Goal: Check status: Check status

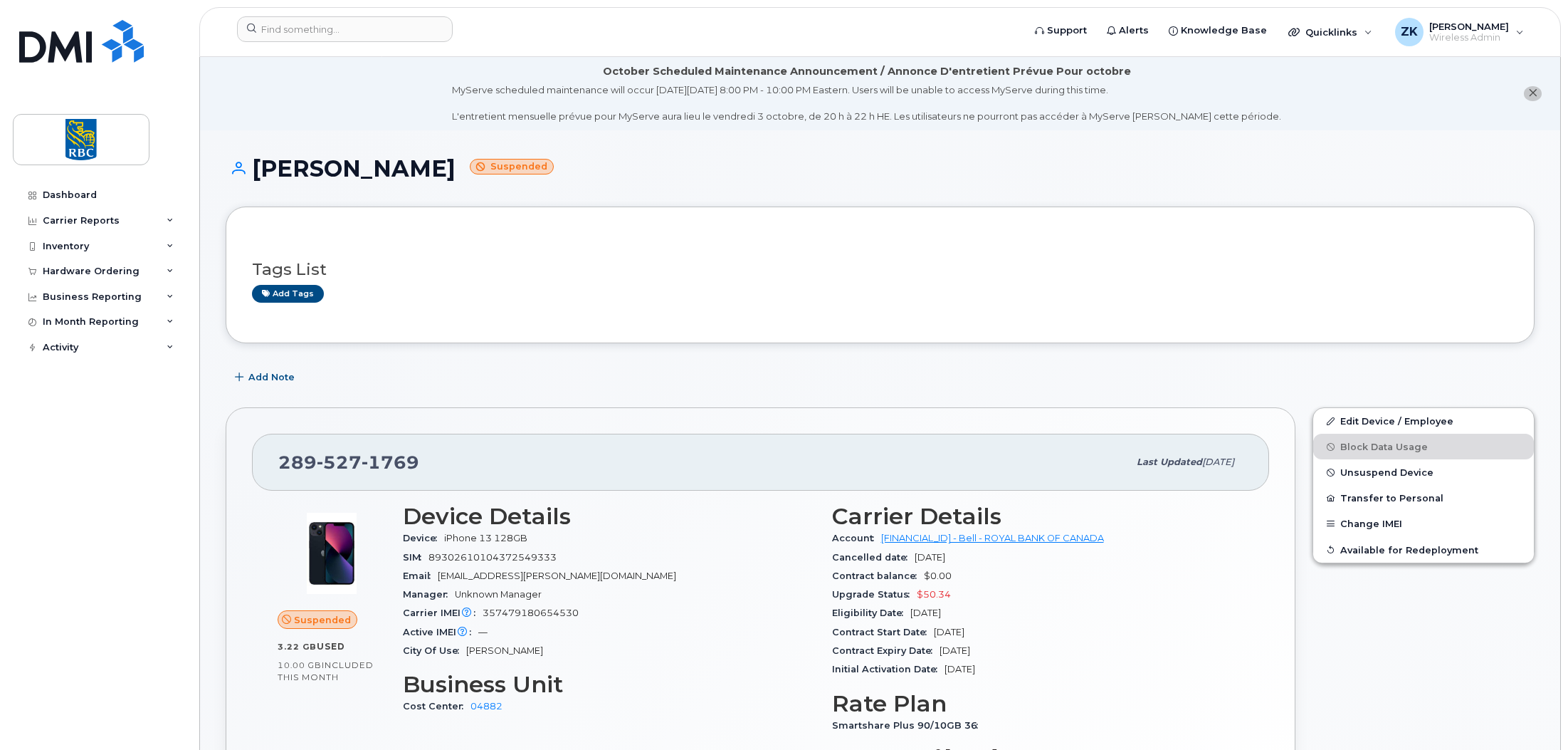
scroll to position [427, 0]
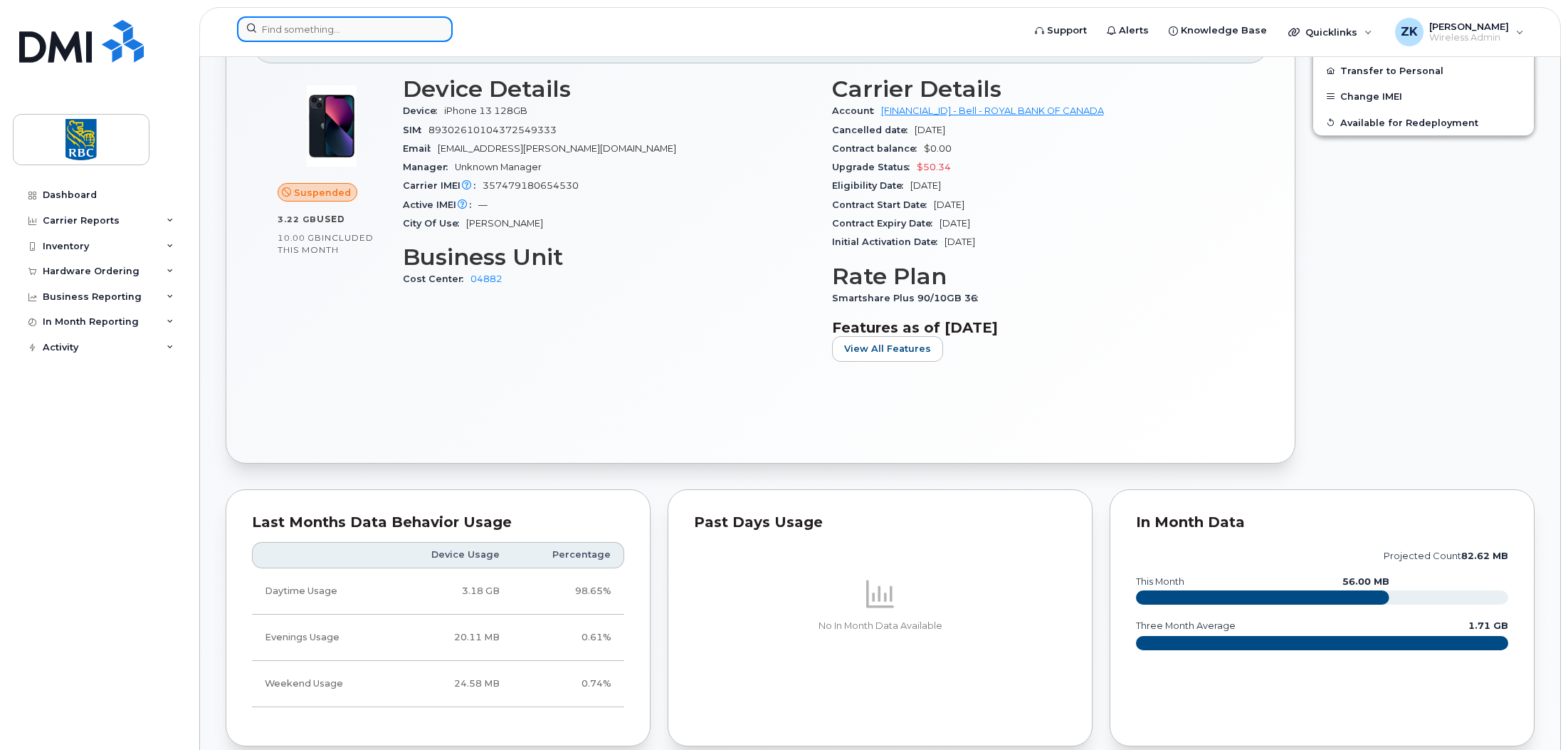
click at [335, 28] on input at bounding box center [345, 29] width 216 height 26
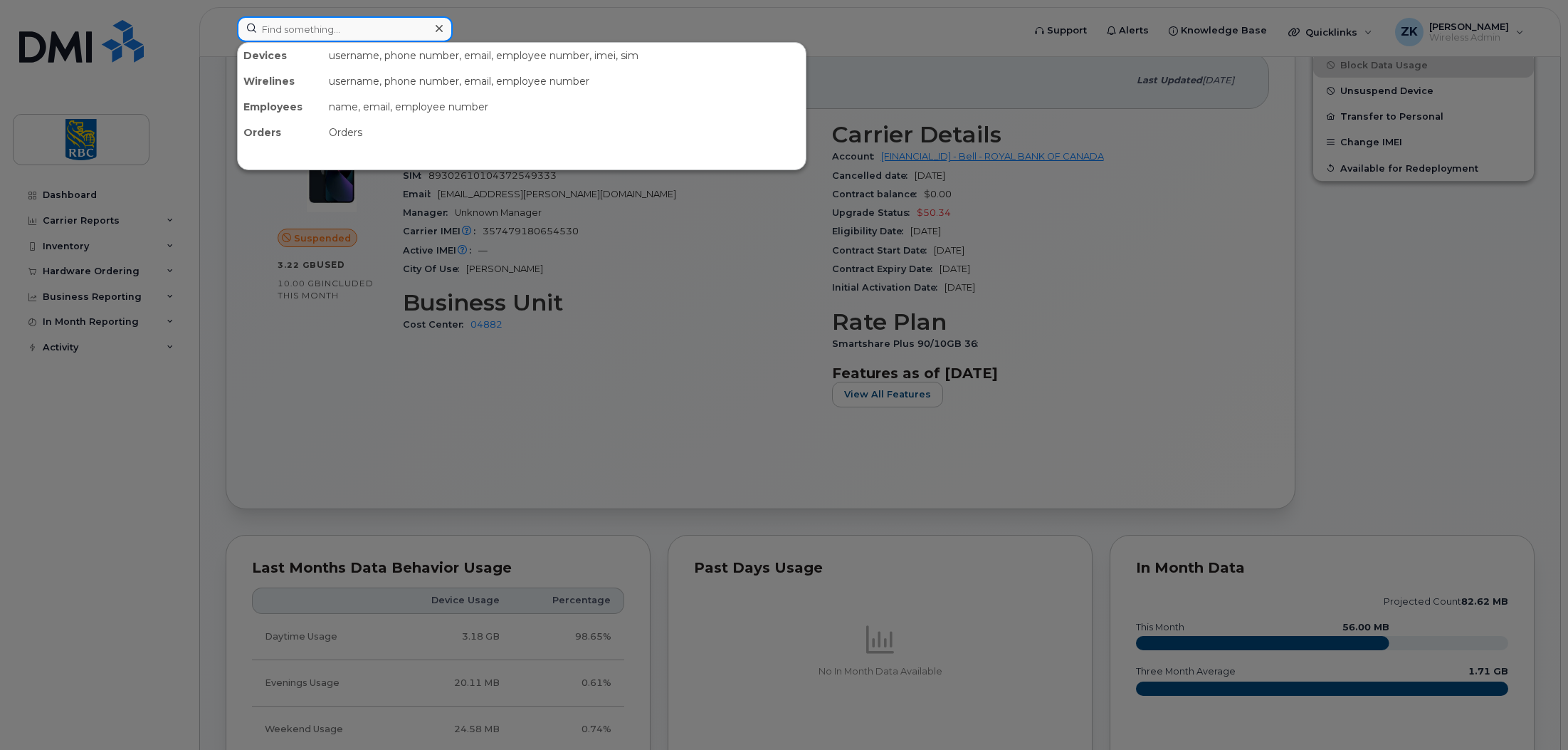
scroll to position [356, 0]
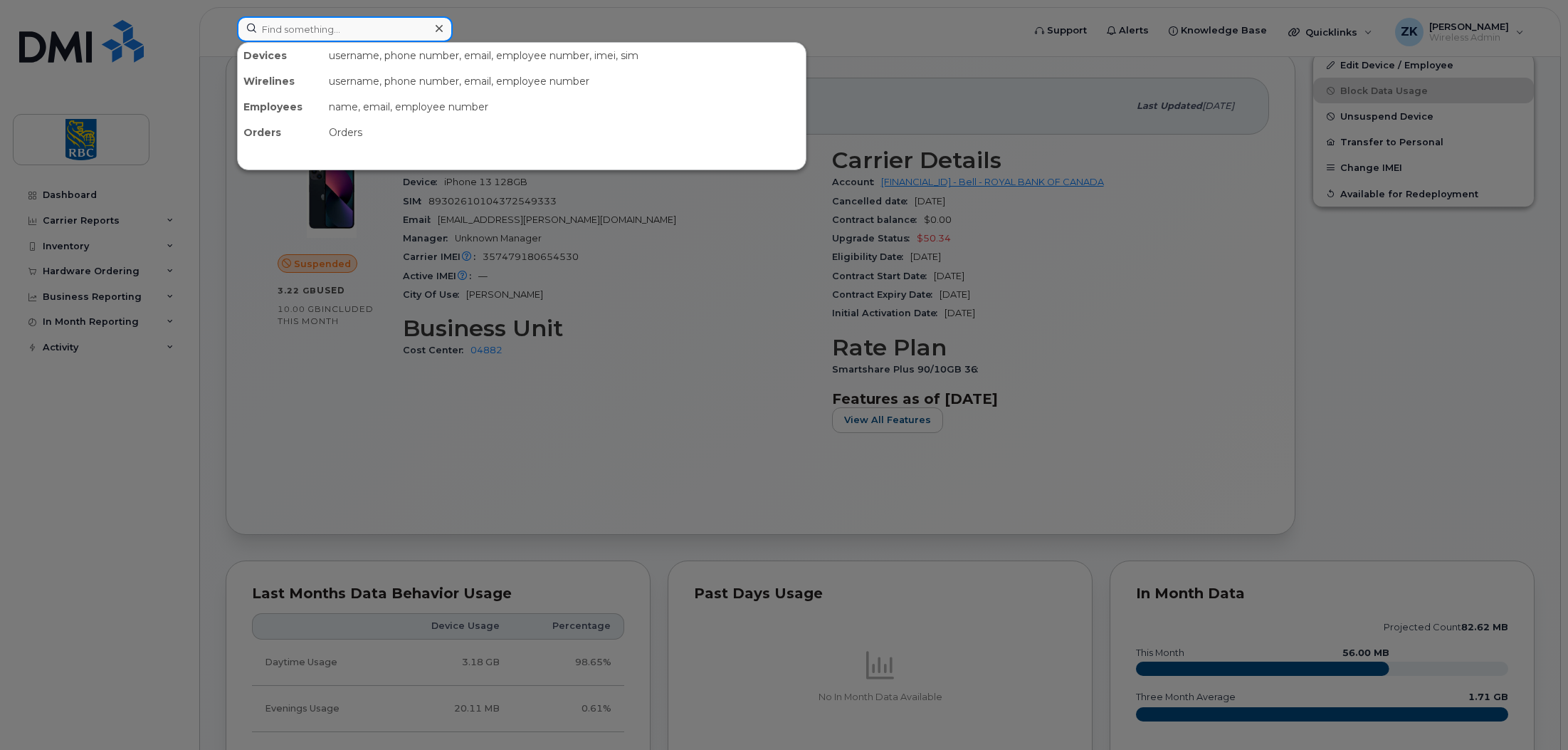
paste input "4165801542"
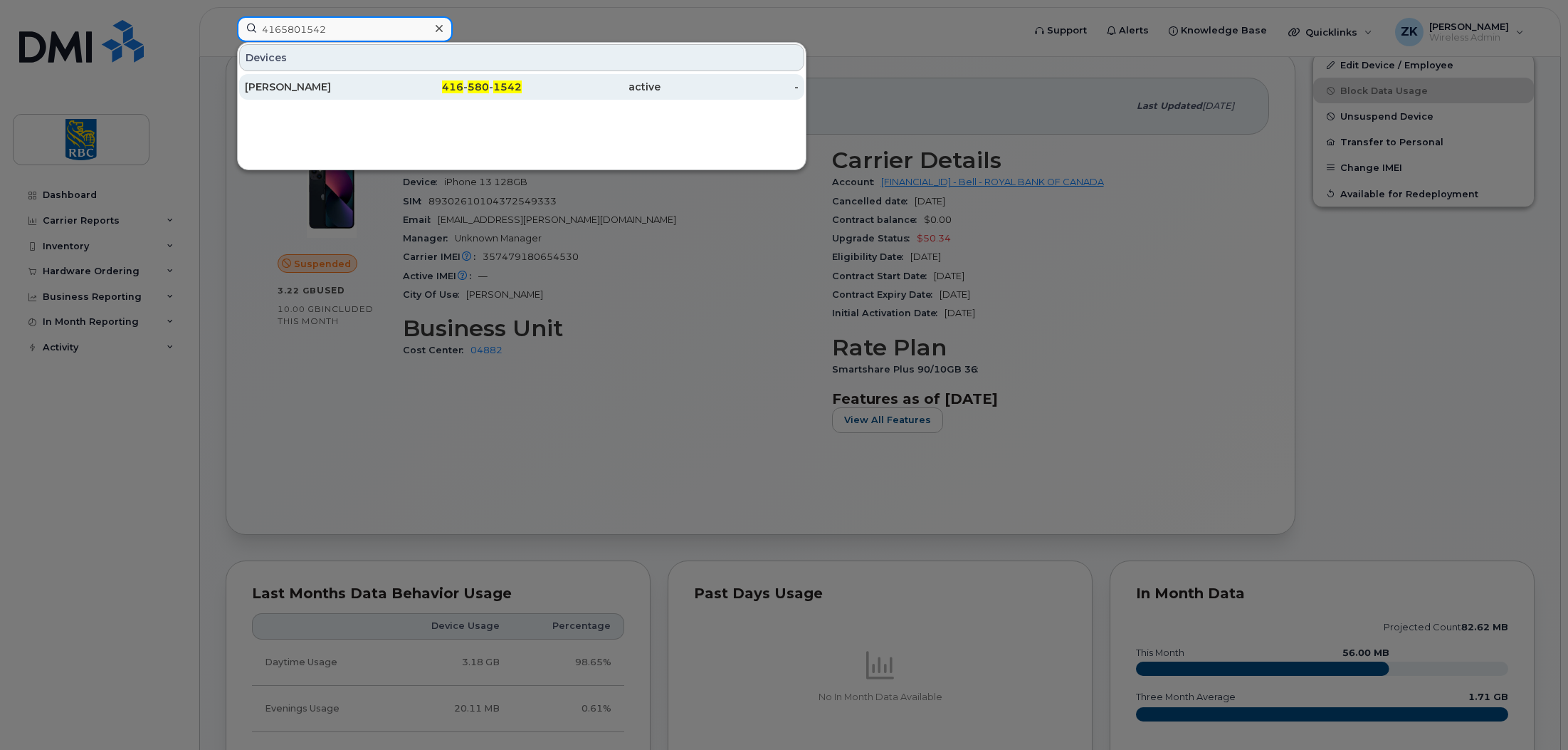
type input "4165801542"
click at [528, 83] on div "active" at bounding box center [591, 86] width 139 height 14
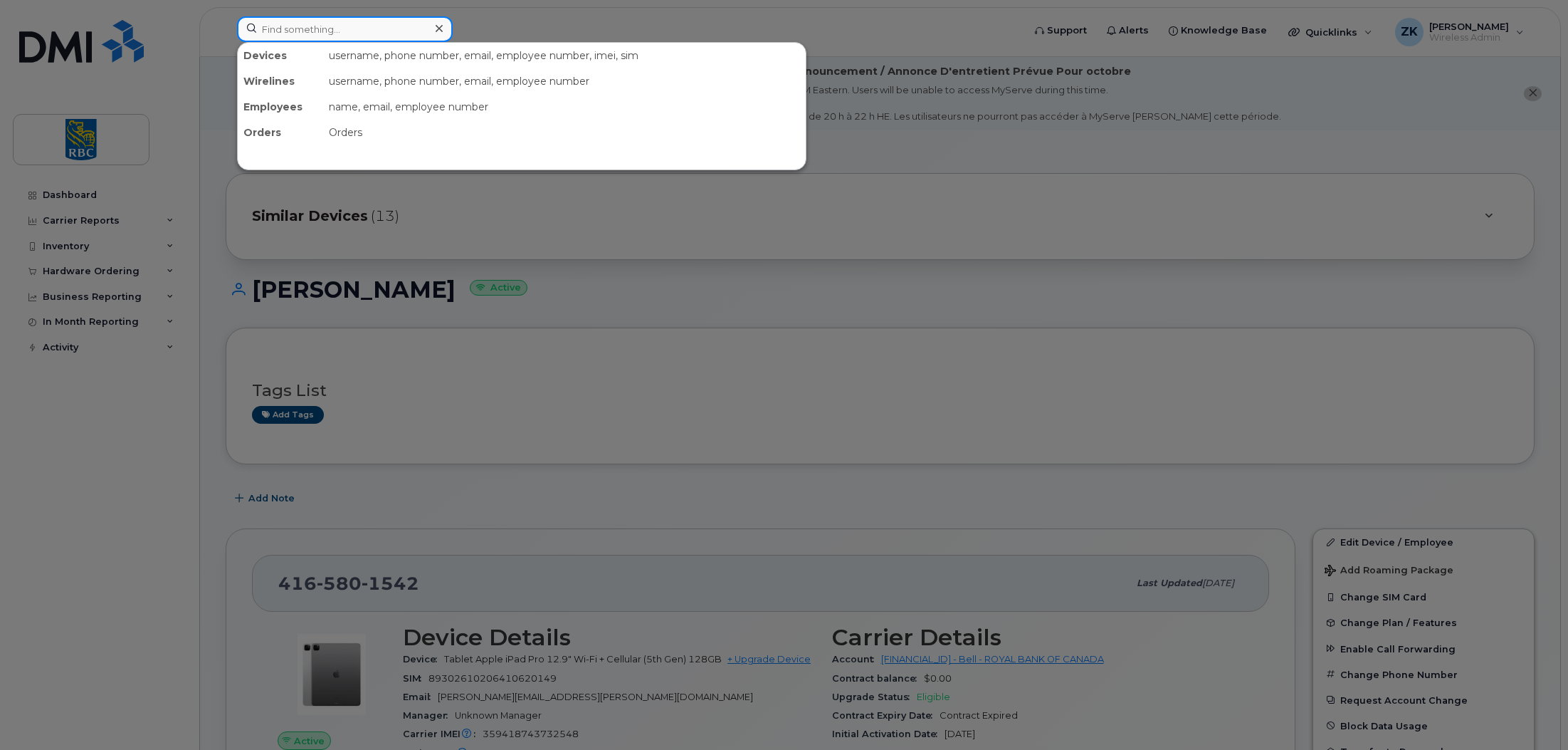
click at [319, 23] on input at bounding box center [345, 29] width 216 height 26
paste input "4165801542"
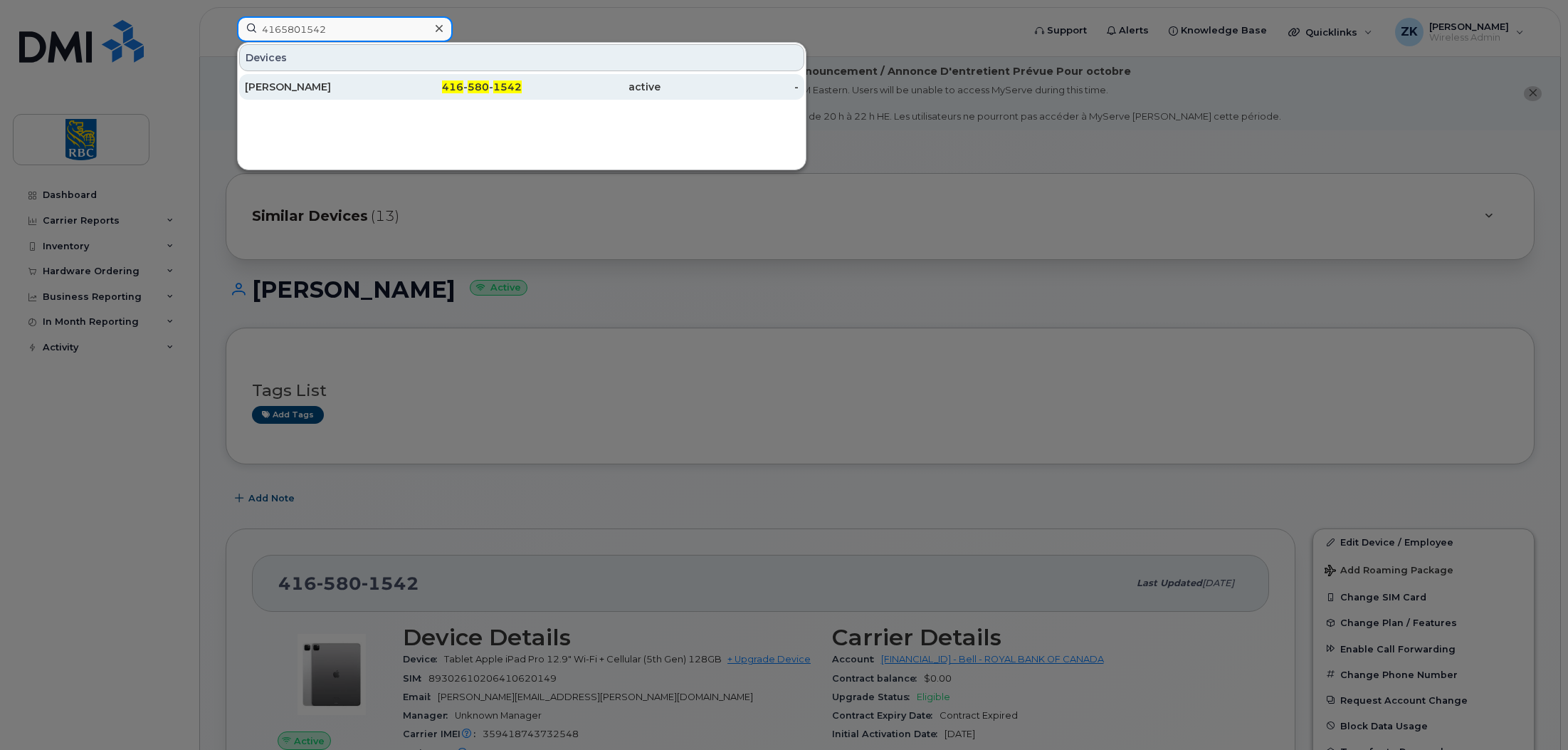
type input "4165801542"
click at [246, 86] on div "[PERSON_NAME]" at bounding box center [314, 86] width 139 height 14
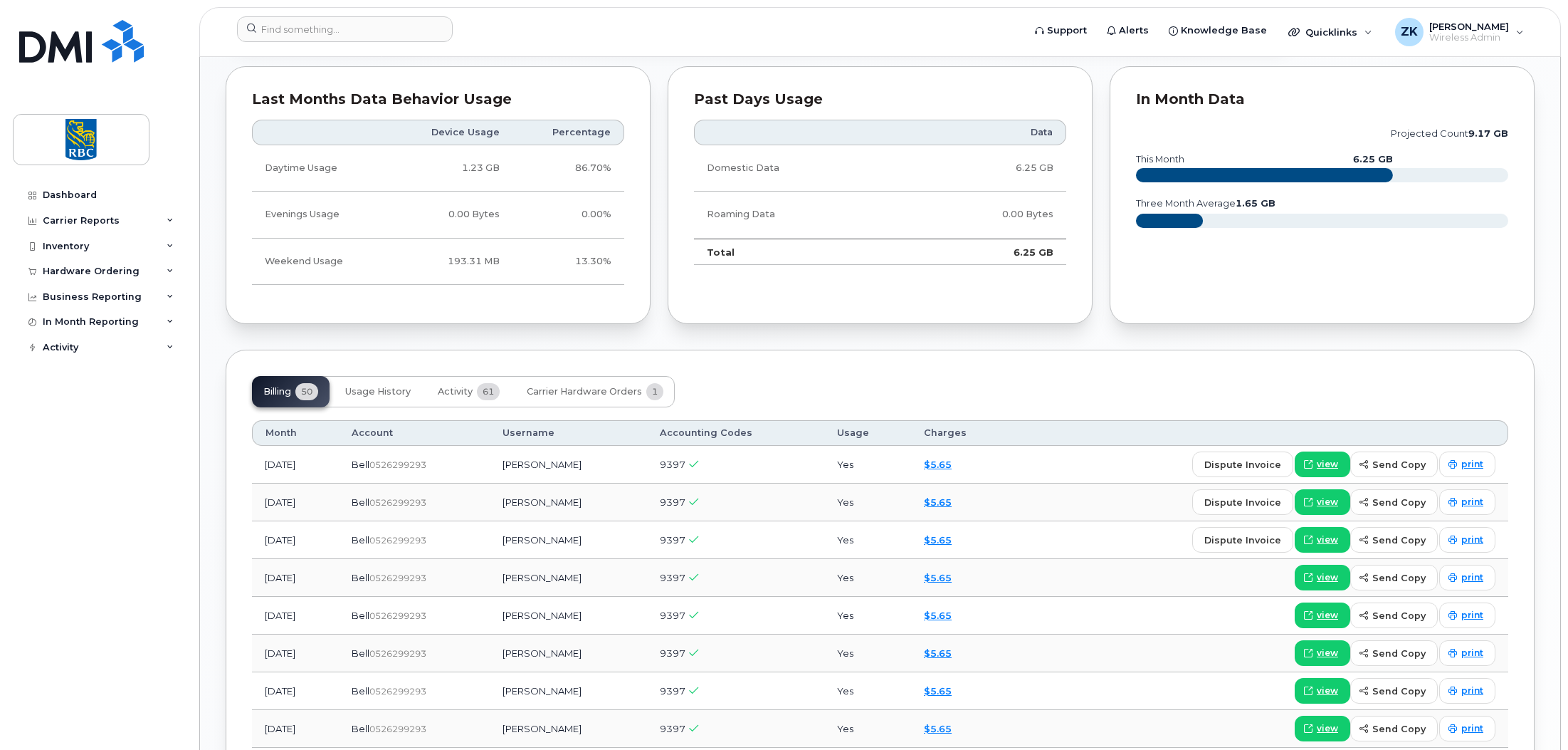
scroll to position [997, 0]
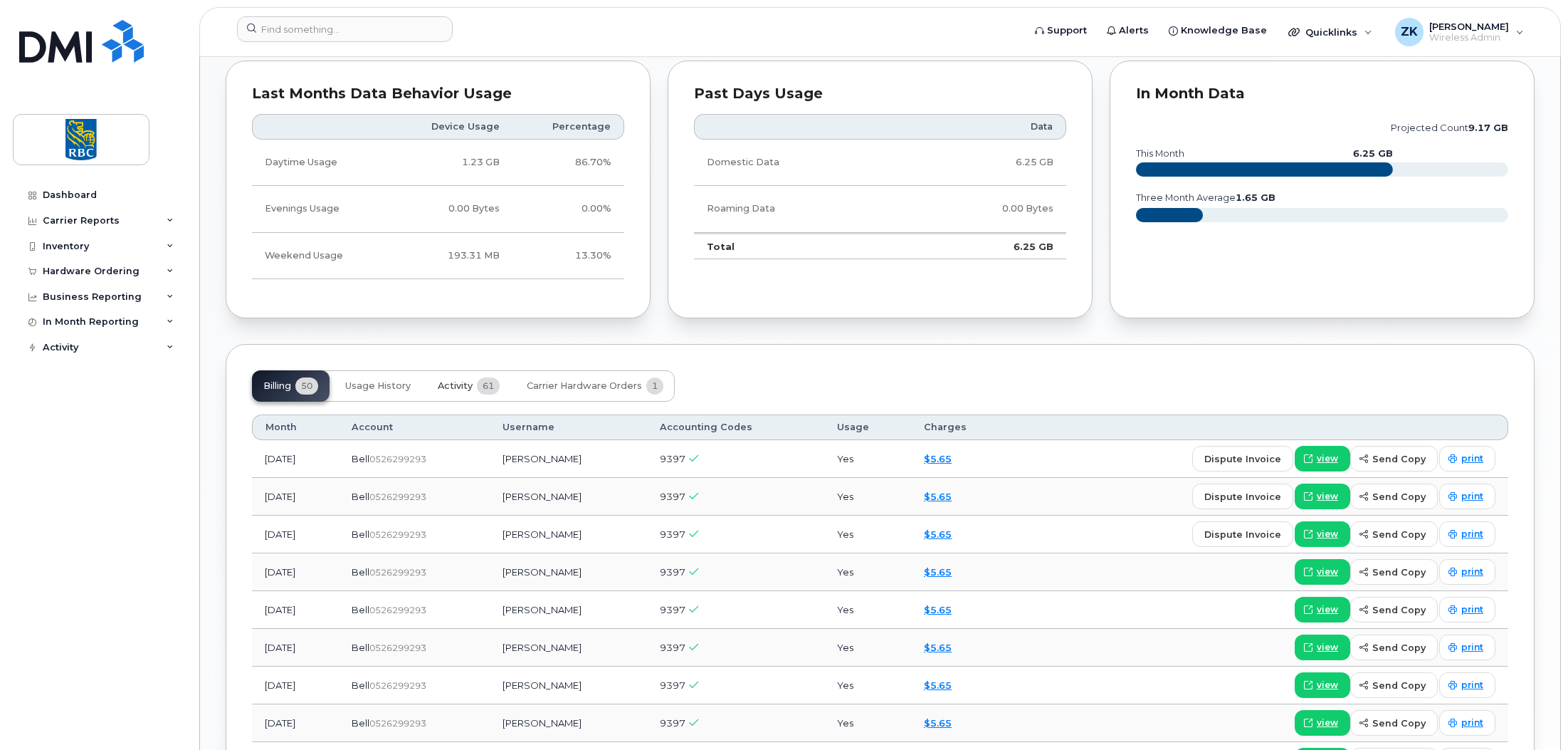
click at [450, 382] on span "Activity" at bounding box center [455, 386] width 35 height 11
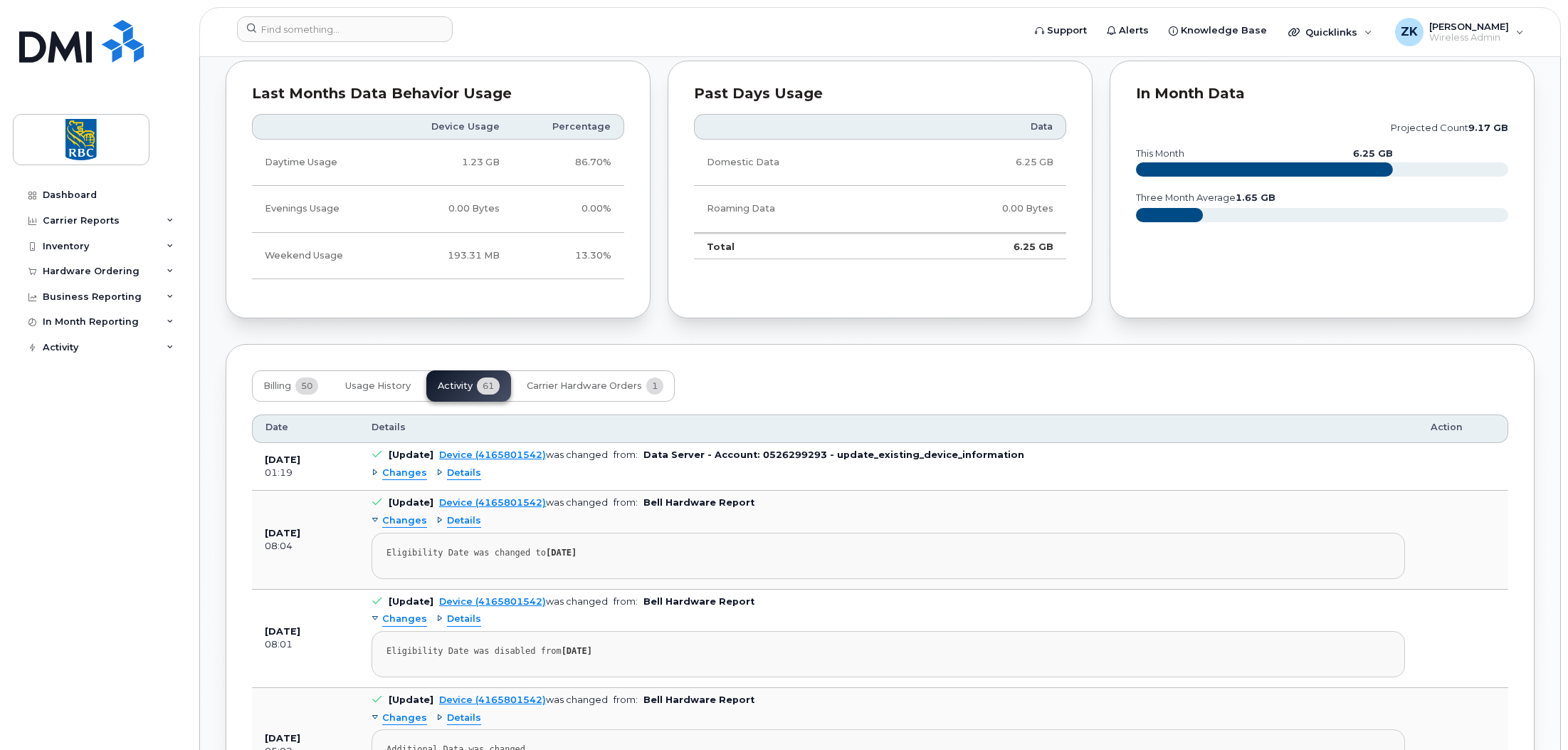
click at [374, 472] on div "Changes" at bounding box center [399, 473] width 55 height 13
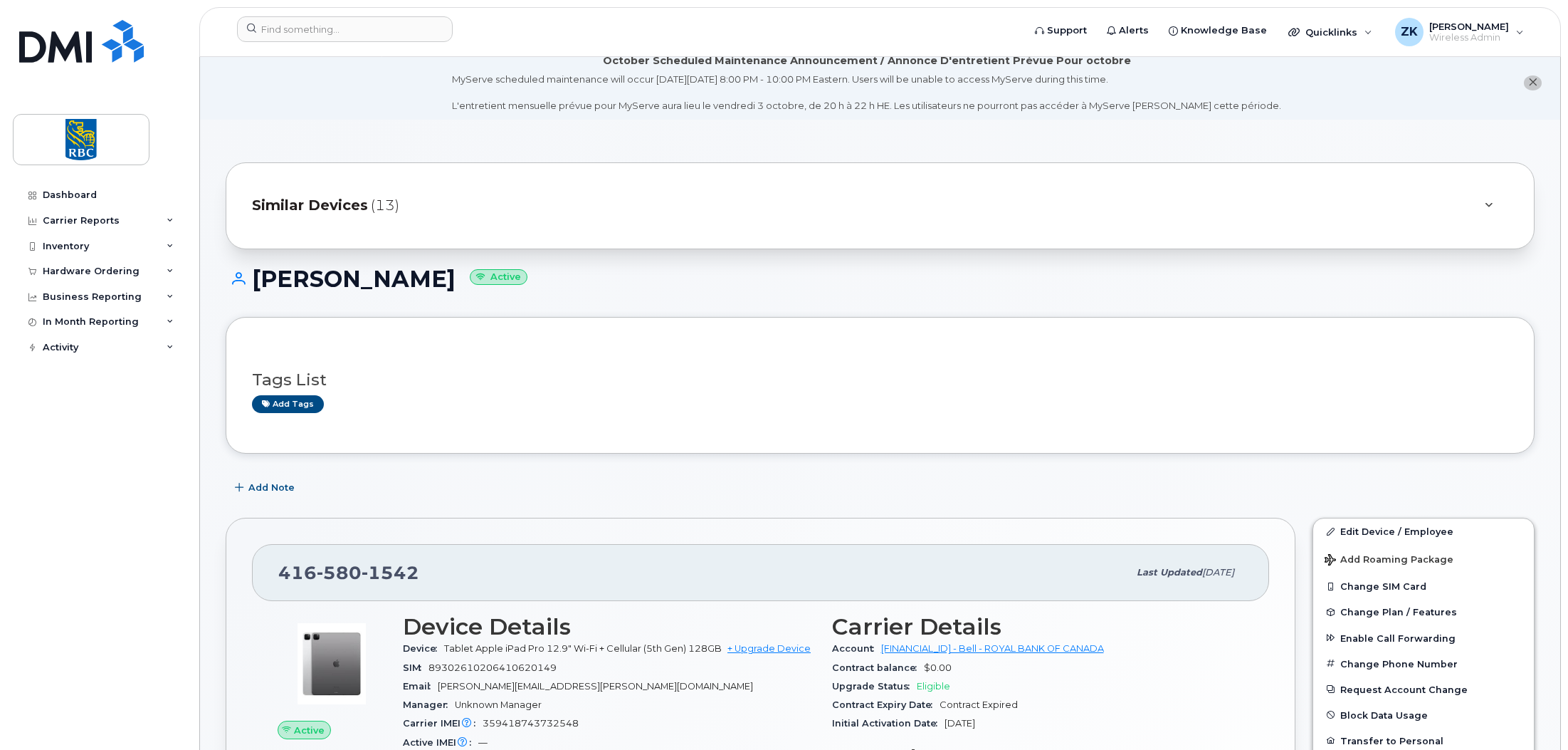
scroll to position [0, 0]
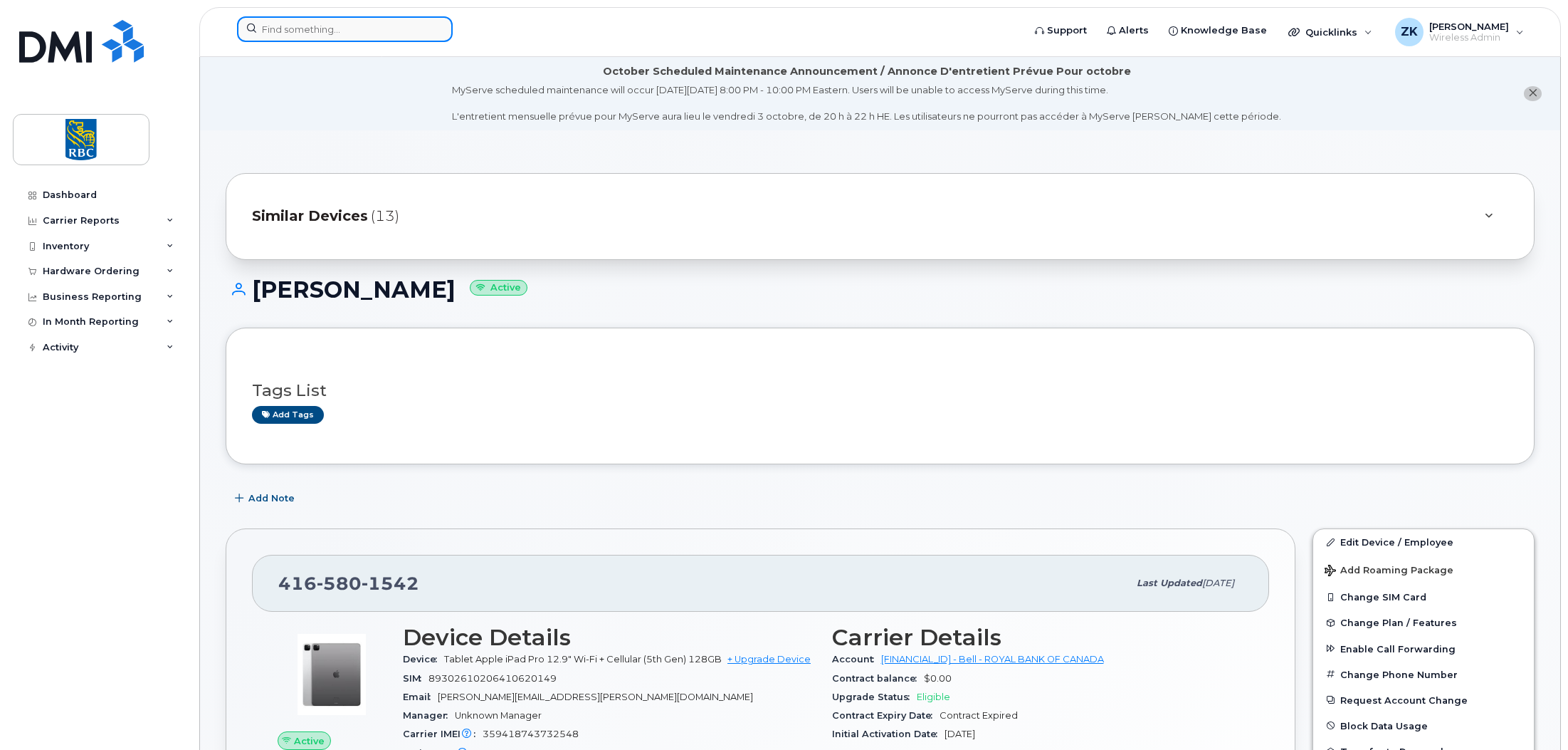
click at [333, 27] on input at bounding box center [345, 29] width 216 height 26
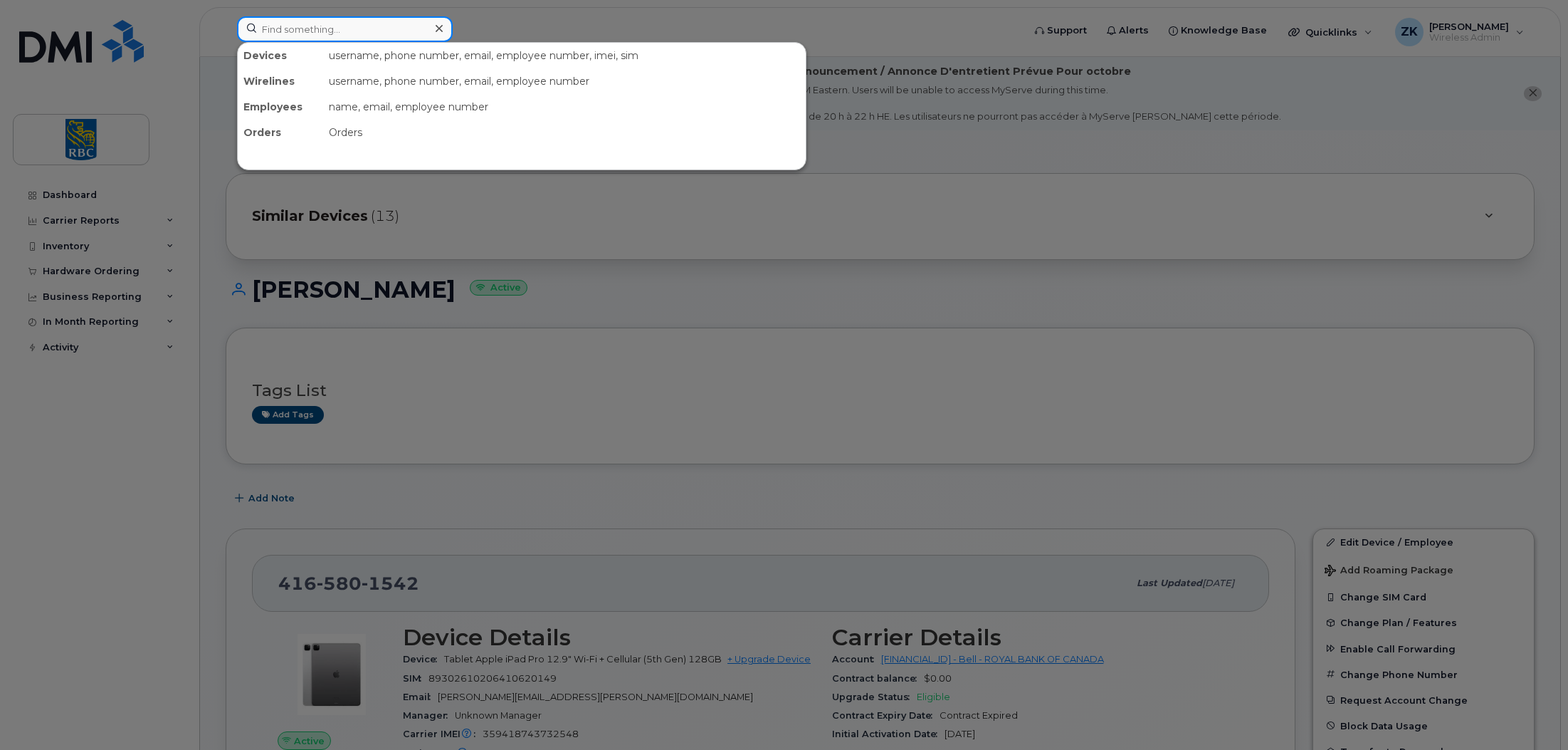
paste input "4374399627"
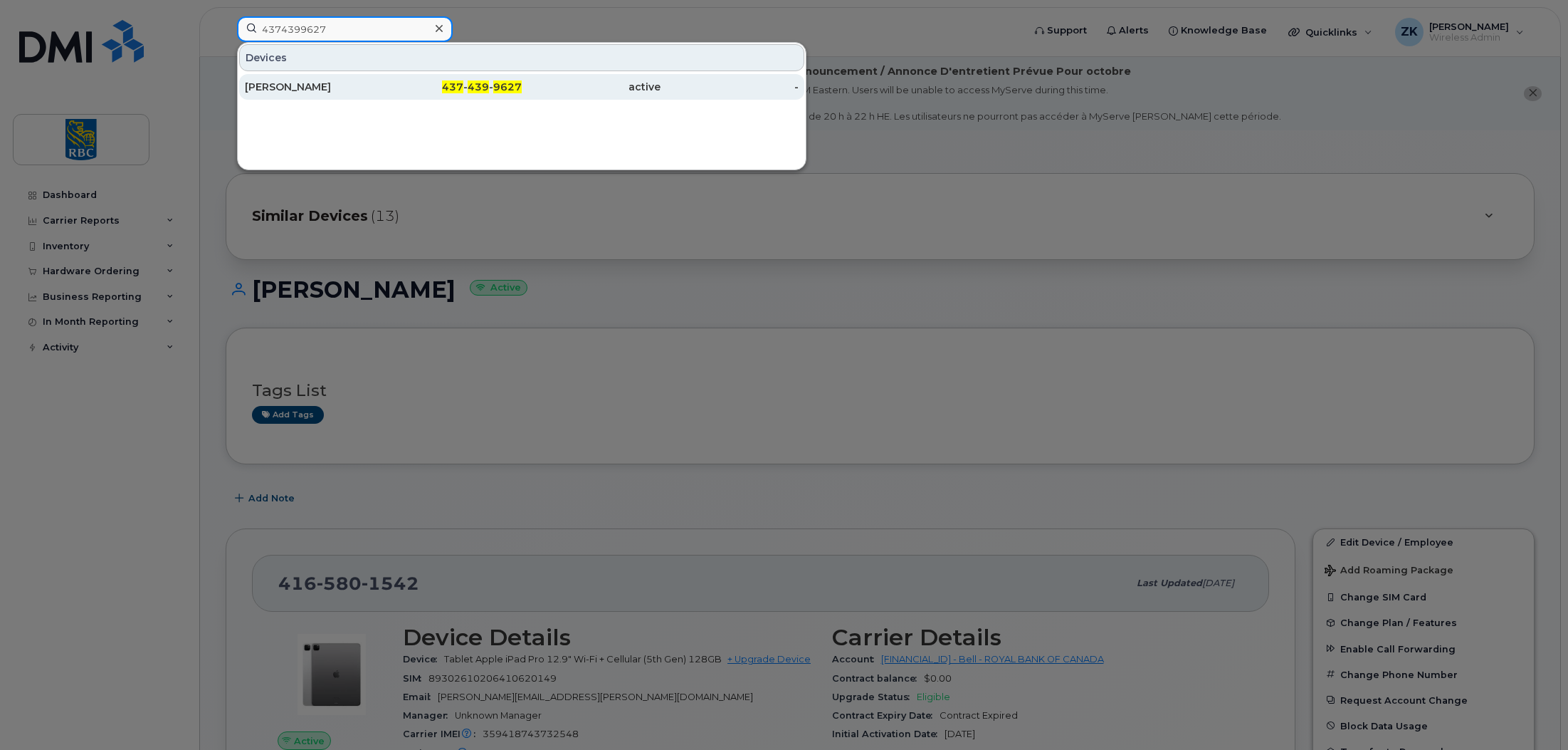
type input "4374399627"
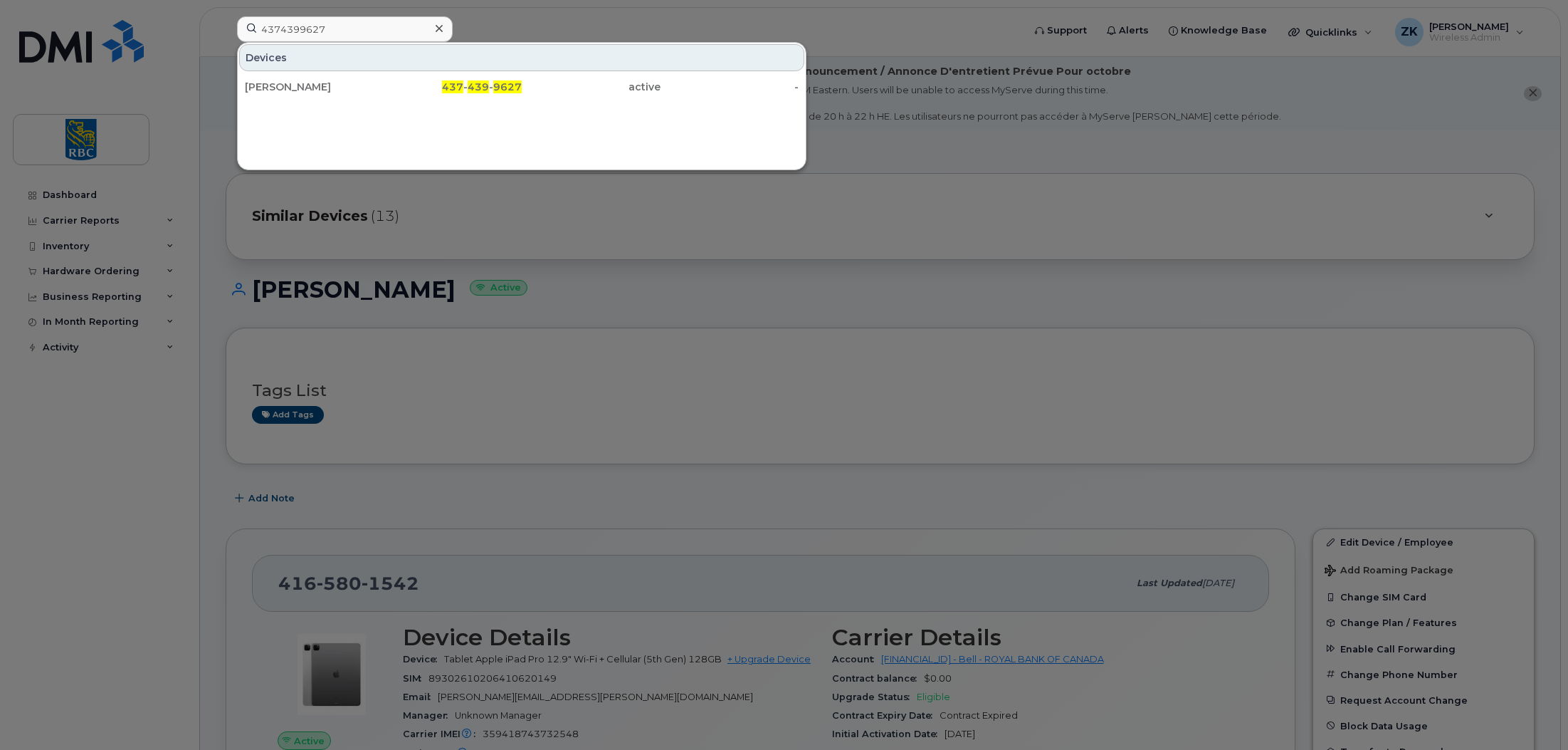
drag, startPoint x: 322, startPoint y: 86, endPoint x: 358, endPoint y: 103, distance: 39.8
click at [322, 86] on div "[PERSON_NAME]" at bounding box center [314, 86] width 139 height 14
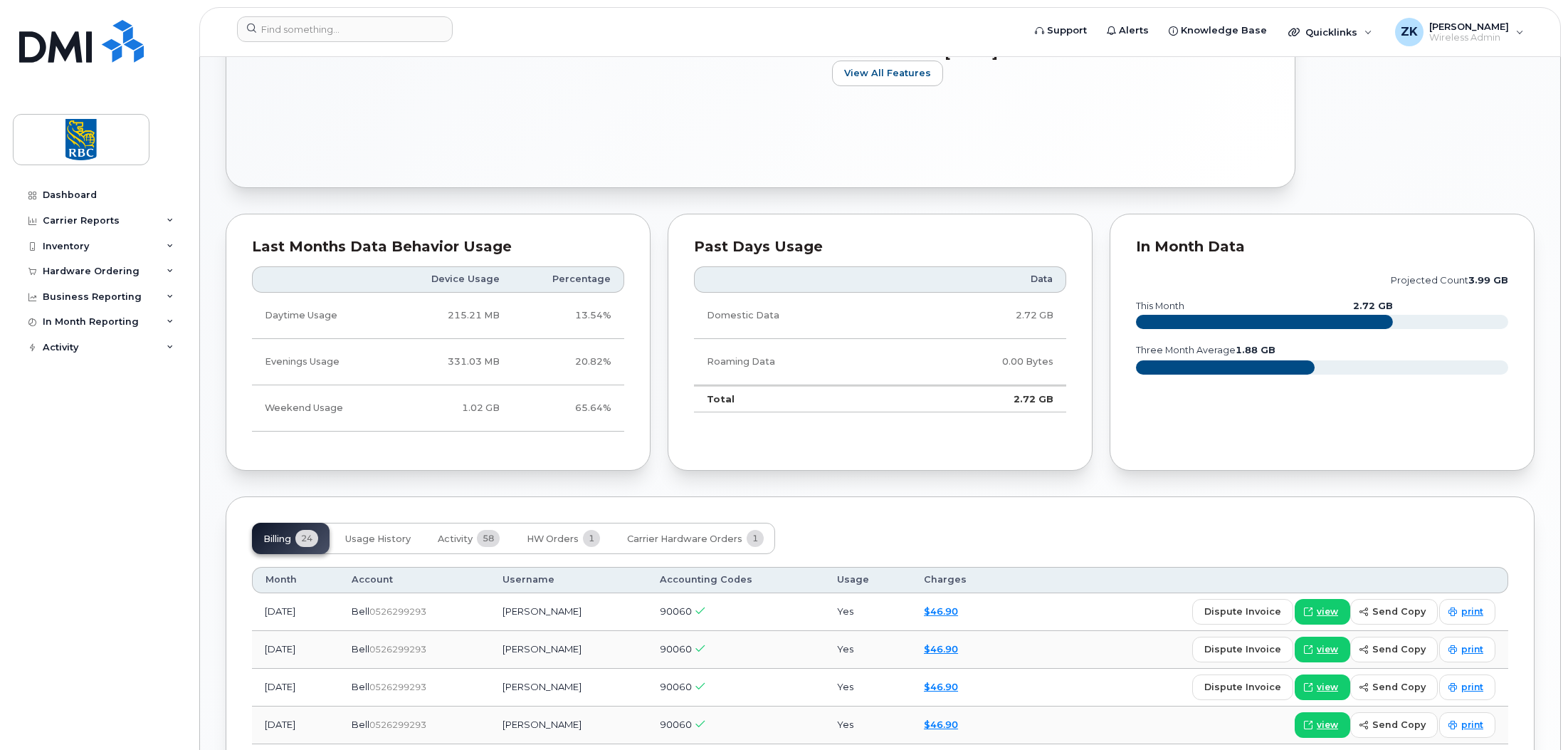
scroll to position [926, 0]
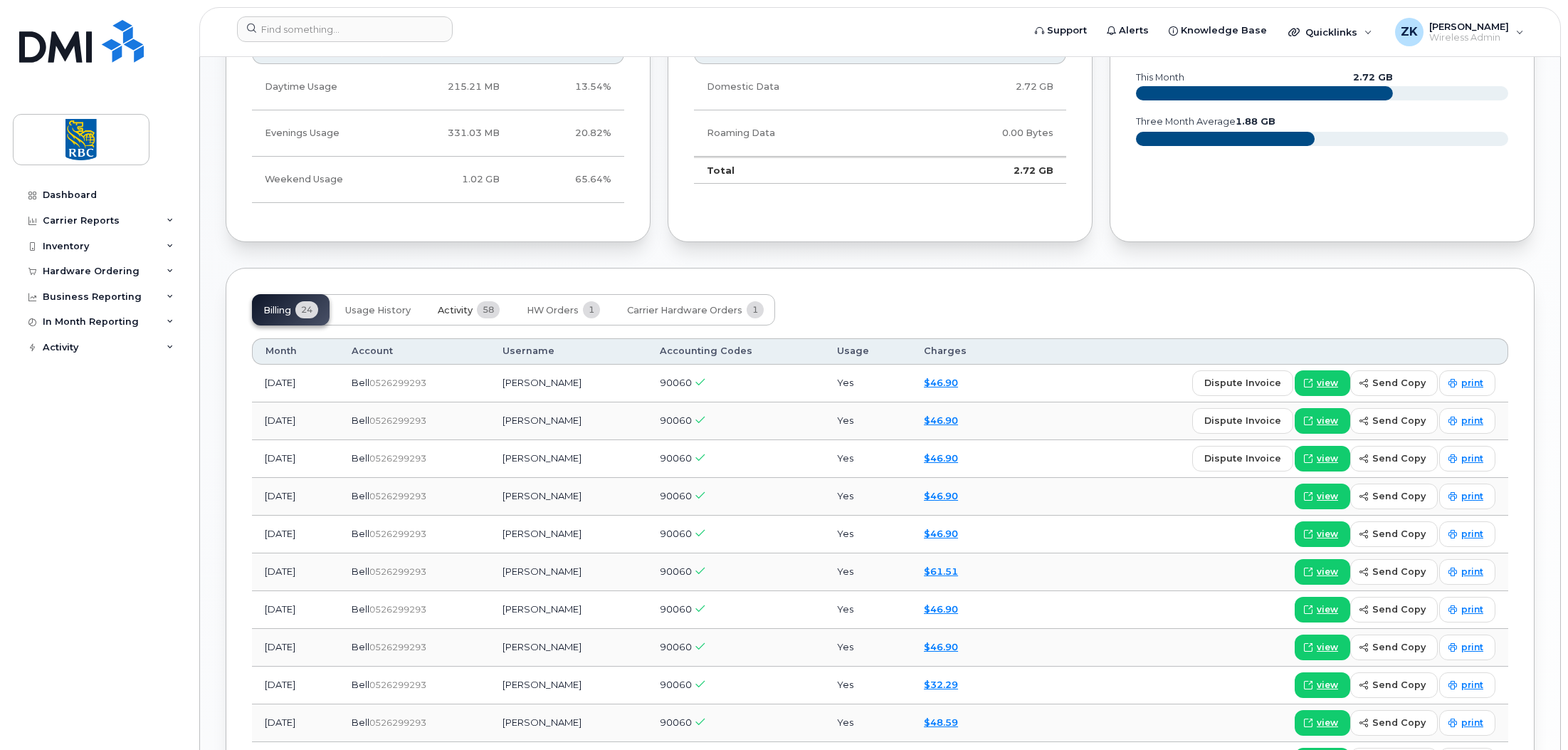
click at [453, 311] on span "Activity" at bounding box center [455, 310] width 35 height 11
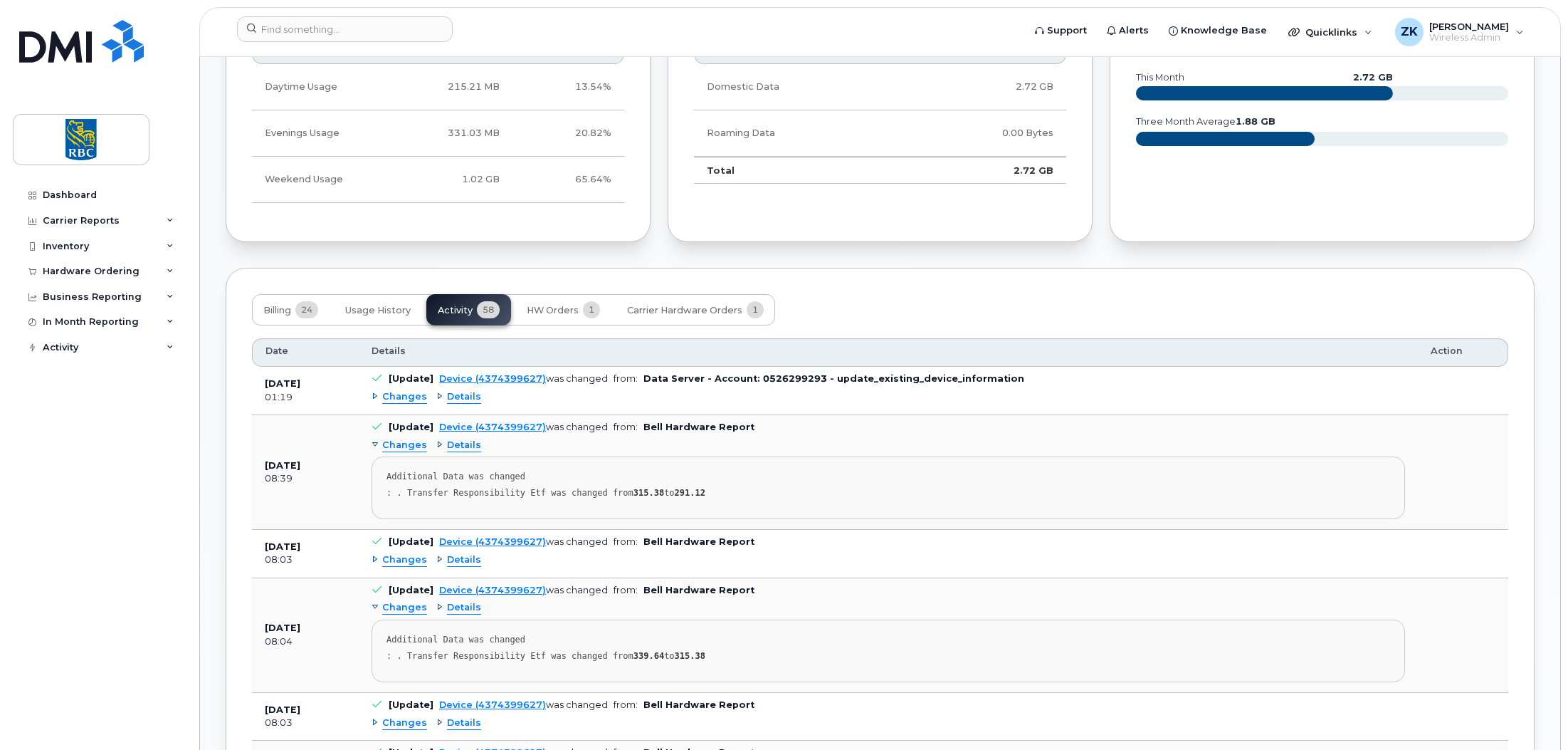
click at [456, 390] on span "Details" at bounding box center [464, 397] width 34 height 13
